Goal: Task Accomplishment & Management: Use online tool/utility

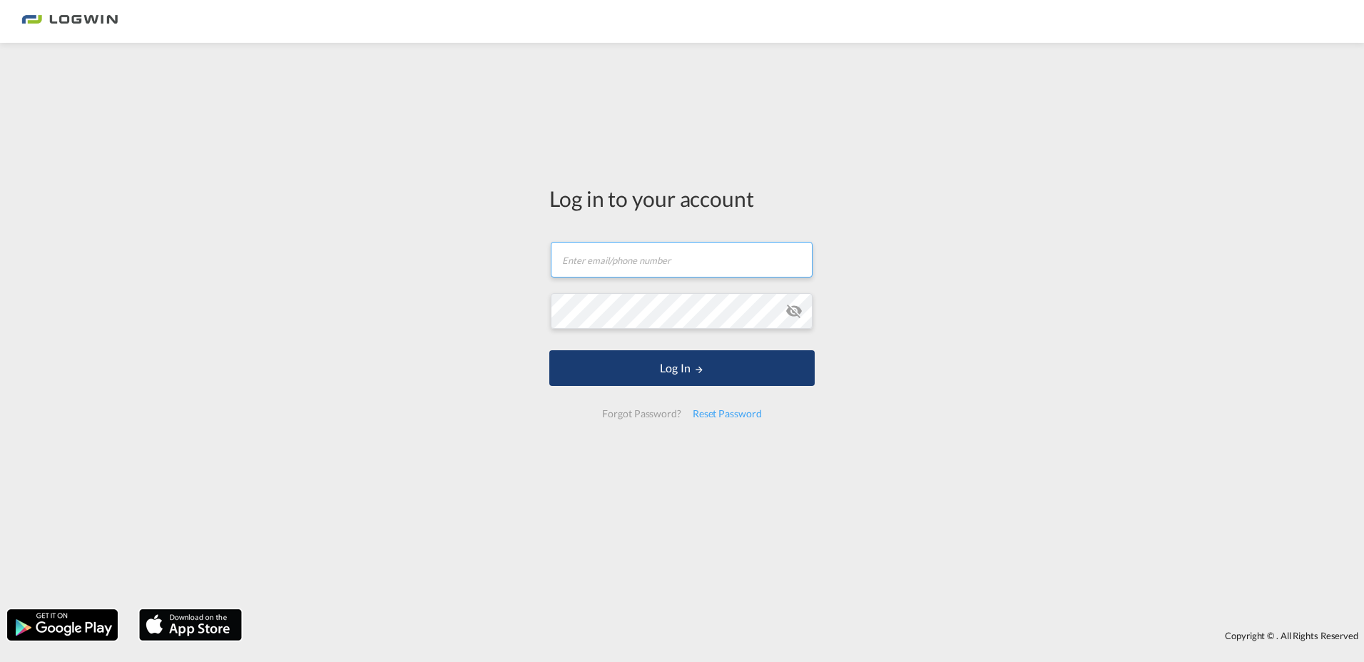
type input "[PERSON_NAME][EMAIL_ADDRESS][DOMAIN_NAME]"
click at [660, 365] on button "Log In" at bounding box center [681, 368] width 265 height 36
